Goal: Find specific page/section

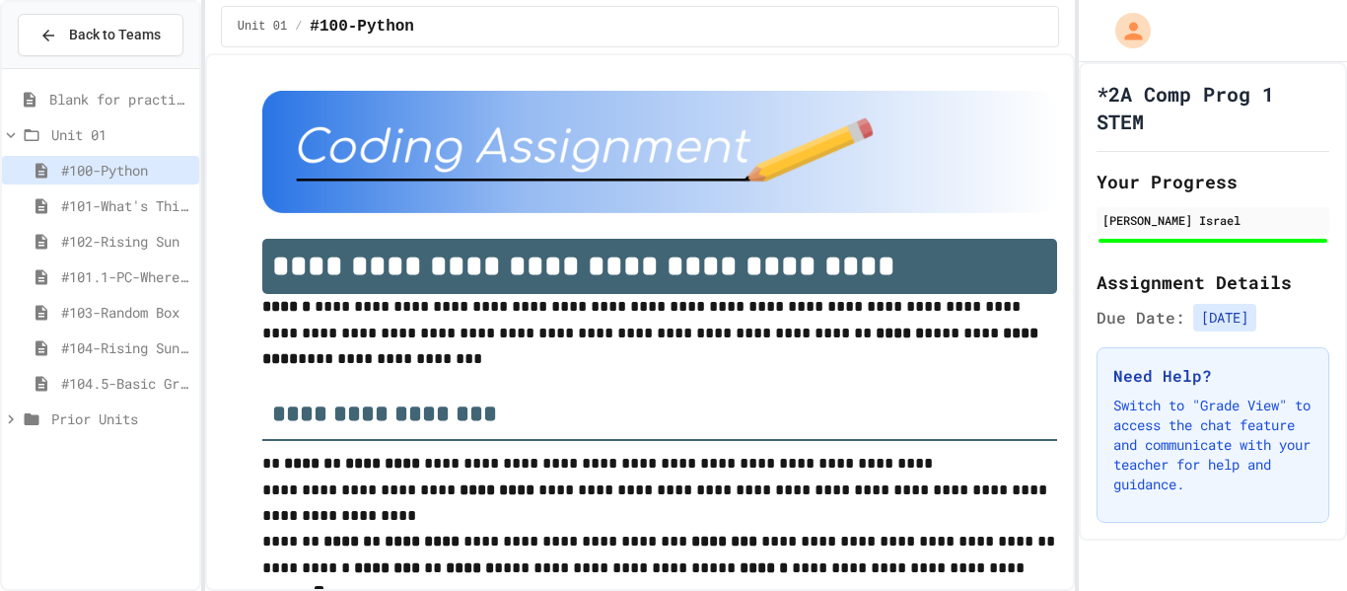
click at [137, 318] on span "#103-Random Box" at bounding box center [126, 312] width 130 height 21
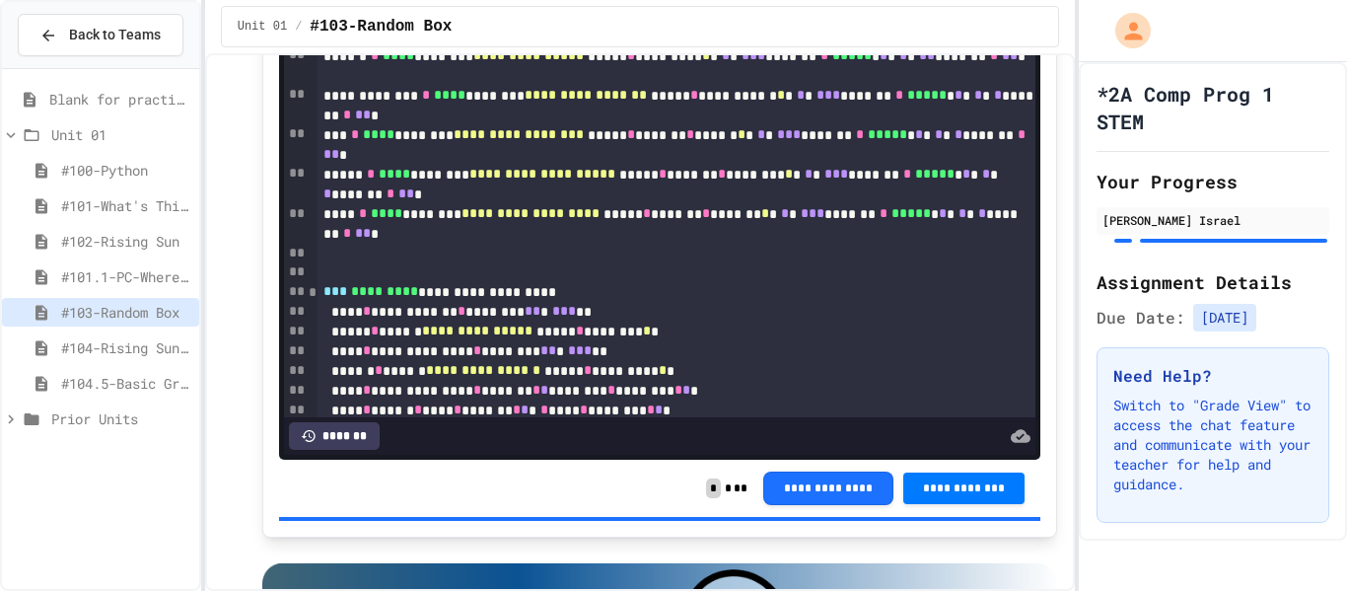
scroll to position [225, 0]
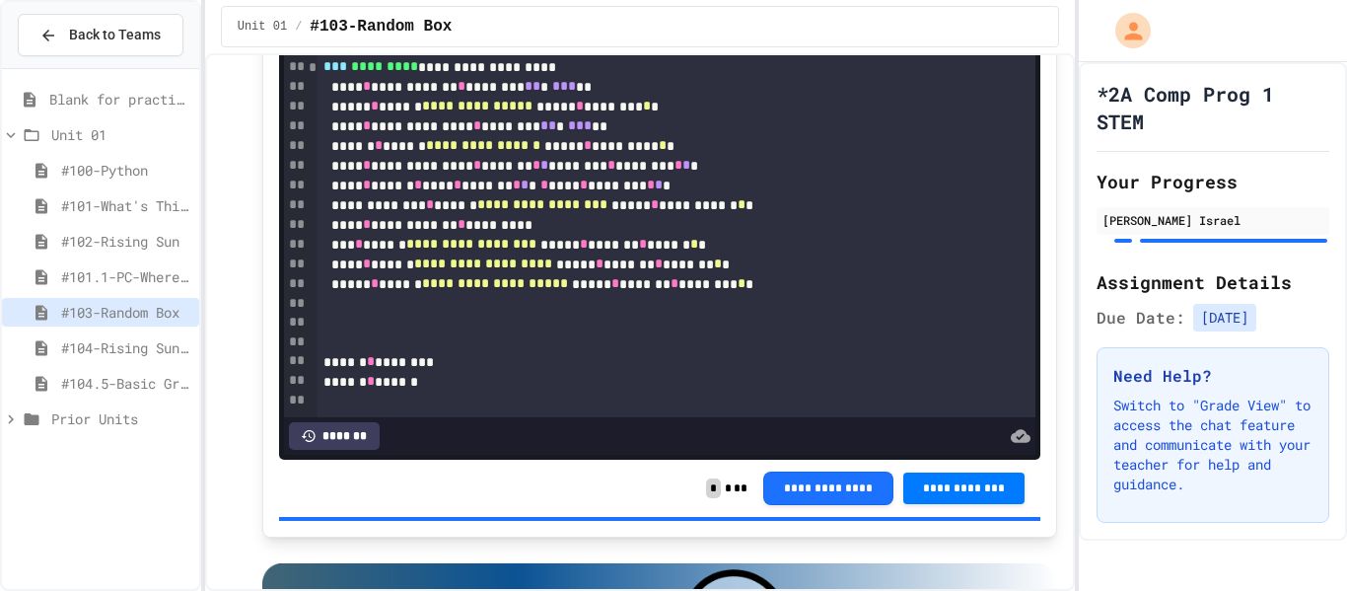
click at [114, 352] on span "#104-Rising Sun Plus" at bounding box center [126, 347] width 130 height 21
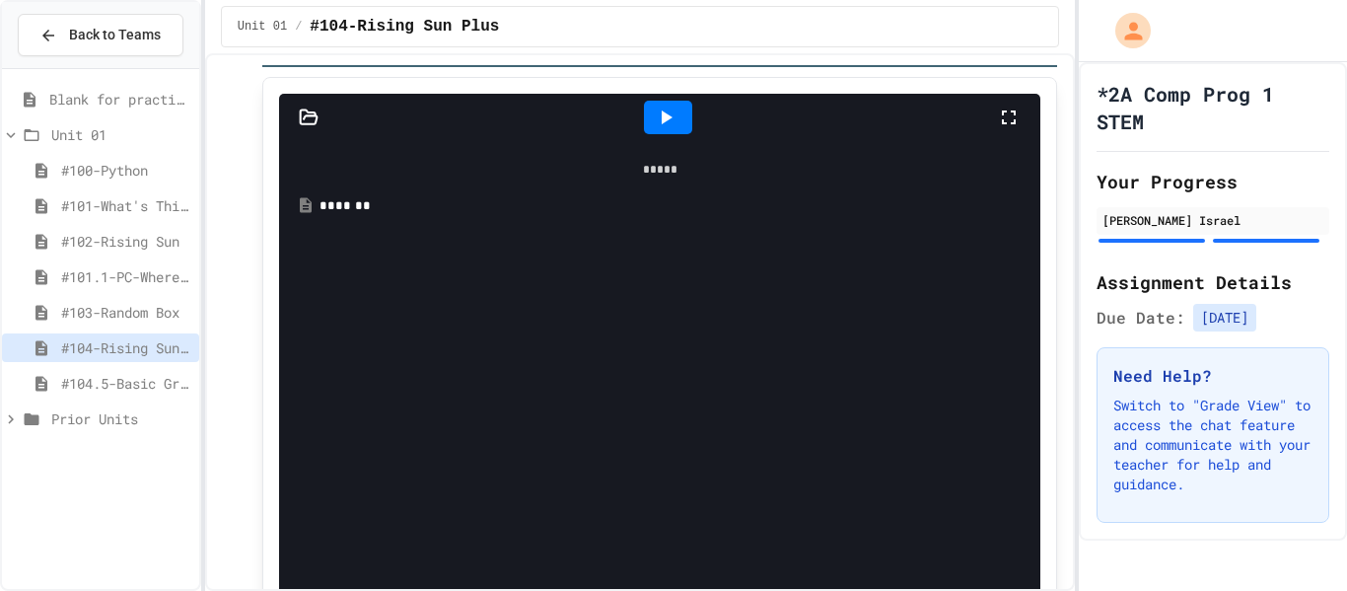
scroll to position [2398, 0]
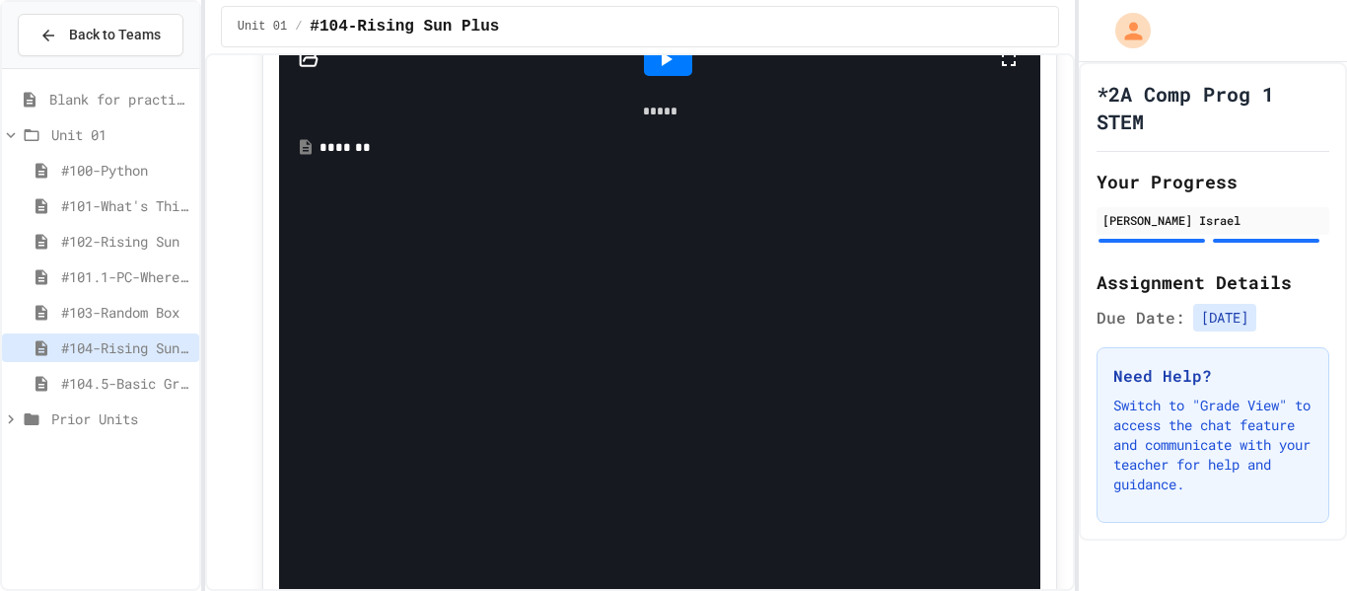
click at [483, 166] on div "*******" at bounding box center [660, 148] width 743 height 36
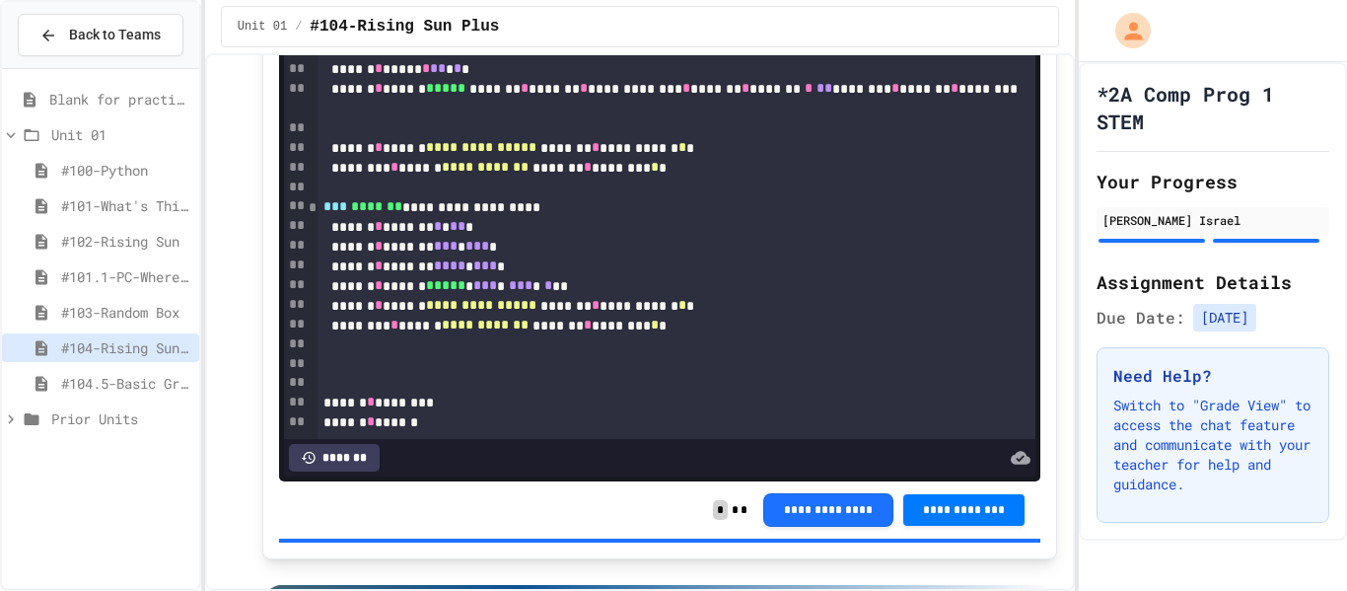
scroll to position [0, 0]
